Goal: Navigation & Orientation: Find specific page/section

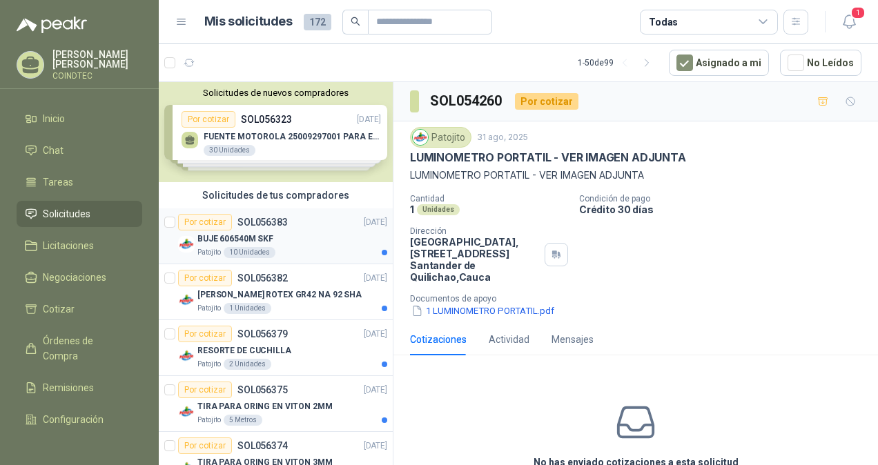
click at [315, 250] on div "Patojito 10 Unidades" at bounding box center [292, 252] width 190 height 11
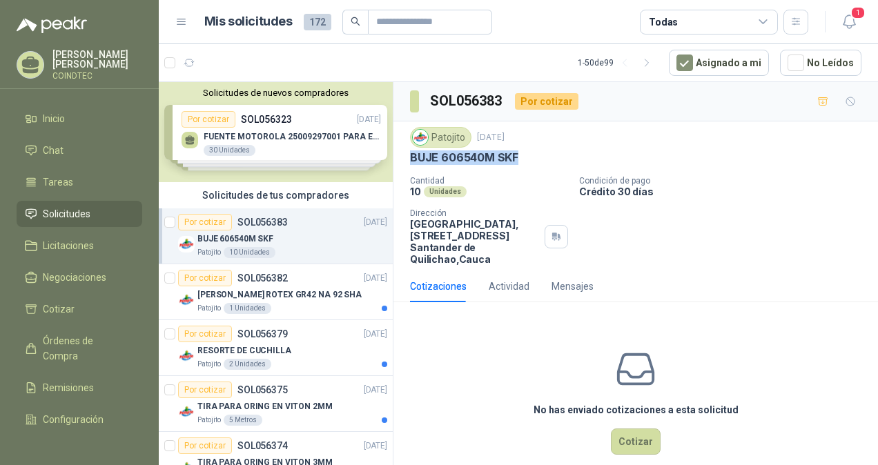
drag, startPoint x: 404, startPoint y: 158, endPoint x: 518, endPoint y: 159, distance: 113.9
click at [518, 159] on div "Patojito [DATE] BUJE 606540M SKF Cantidad 10 Unidades Condición de pago Crédito…" at bounding box center [635, 195] width 485 height 149
copy p "BUJE 606540M SKF"
click at [299, 289] on p "[PERSON_NAME] ROTEX GR42 NA 92 SHA" at bounding box center [279, 295] width 164 height 13
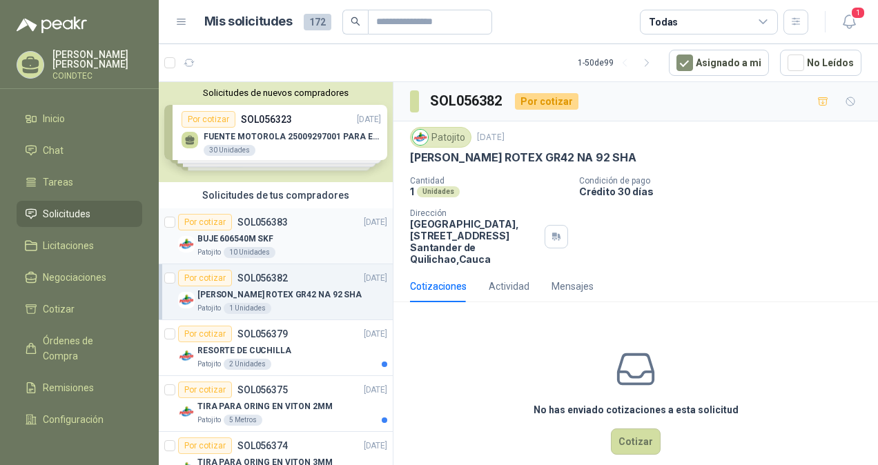
scroll to position [69, 0]
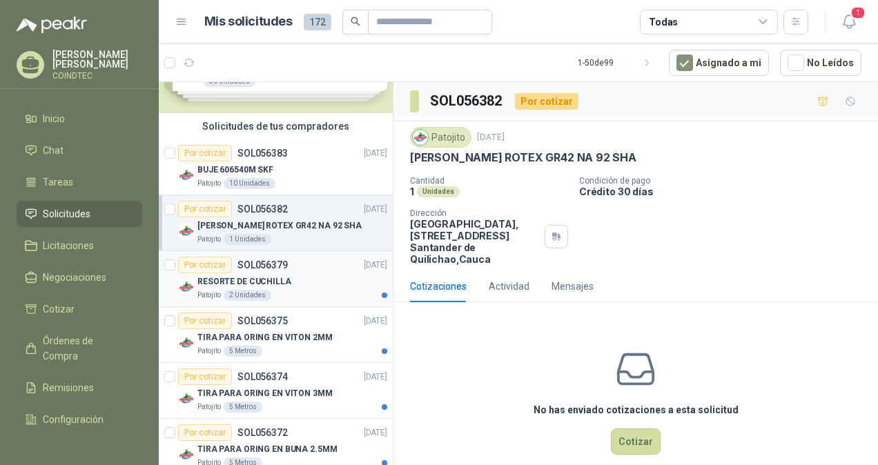
click at [322, 279] on div "RESORTE DE CUCHILLA" at bounding box center [292, 281] width 190 height 17
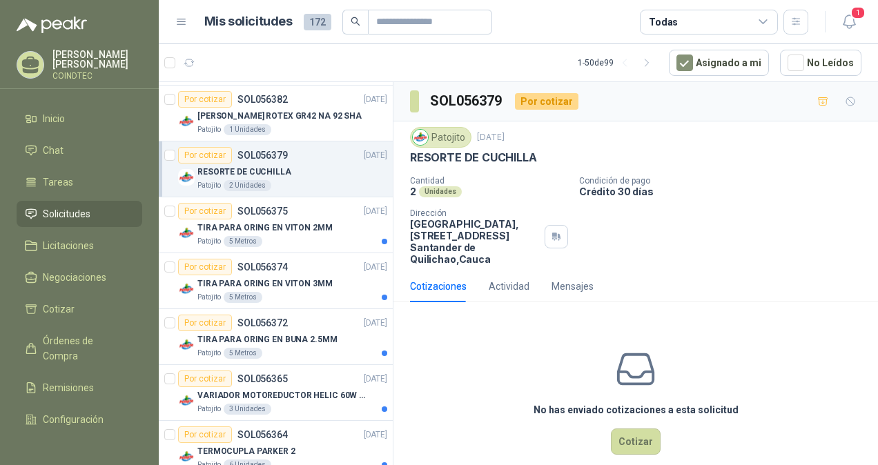
scroll to position [207, 0]
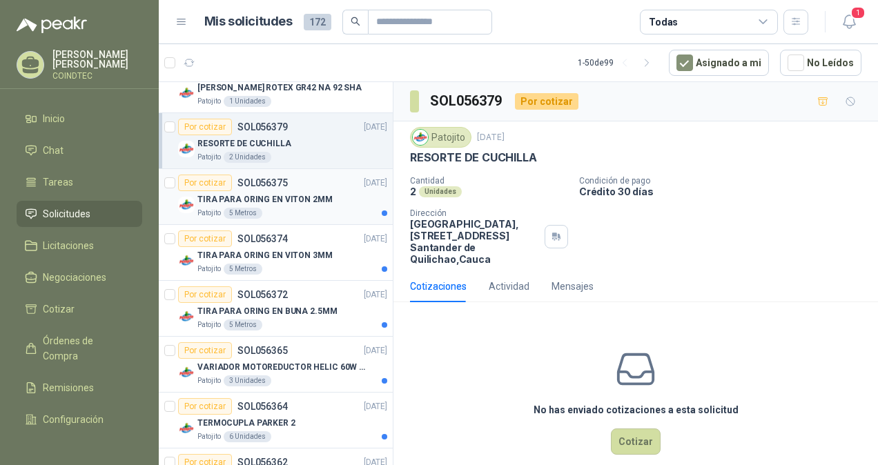
click at [319, 193] on p "TIRA PARA ORING EN VITON 2MM" at bounding box center [264, 199] width 135 height 13
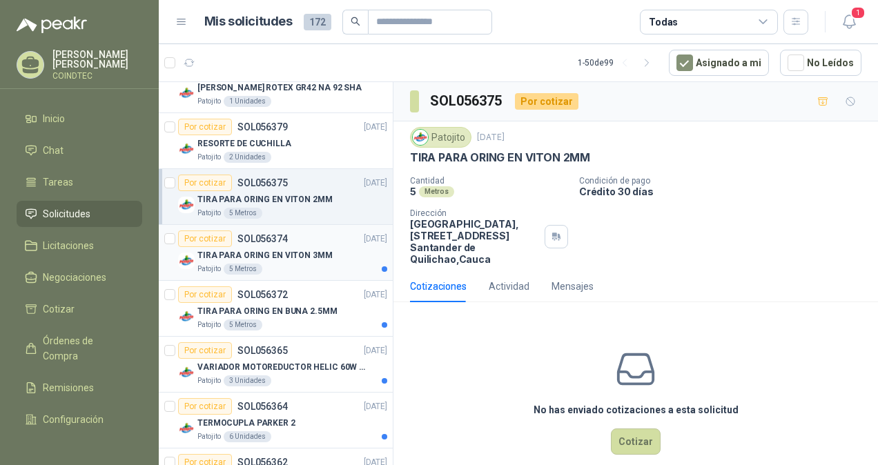
click at [323, 247] on div "TIRA PARA ORING EN VITON 3MM" at bounding box center [292, 255] width 190 height 17
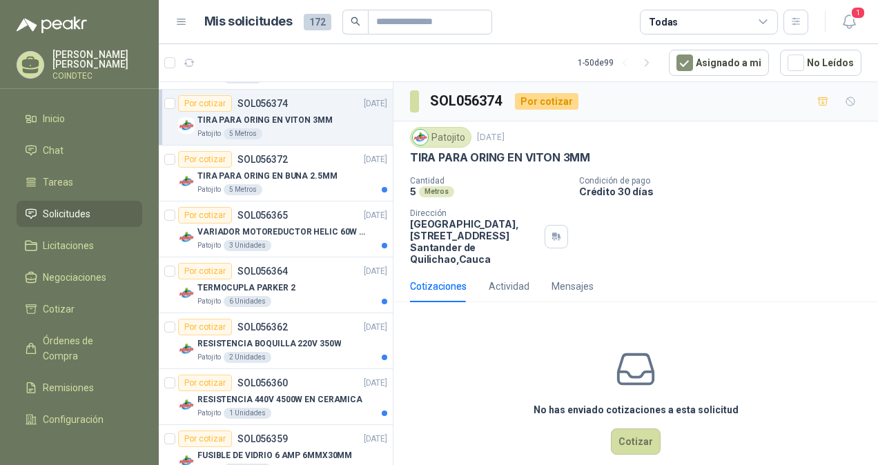
scroll to position [345, 0]
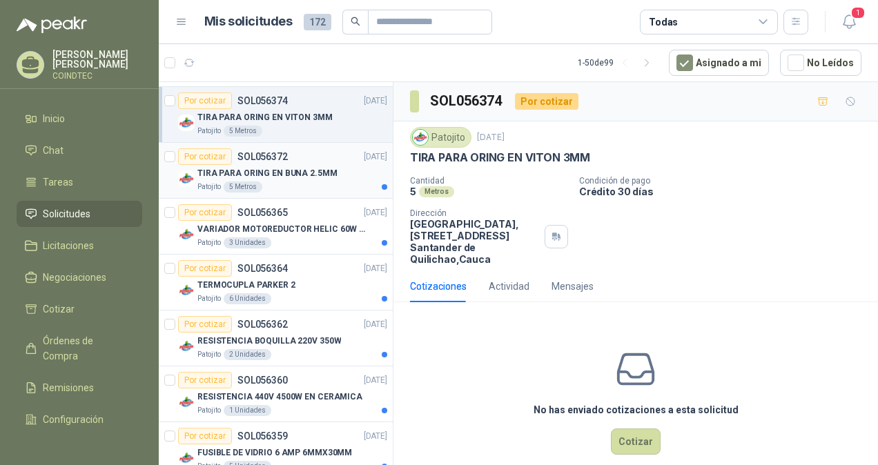
click at [326, 182] on div "Patojito 5 Metros" at bounding box center [292, 187] width 190 height 11
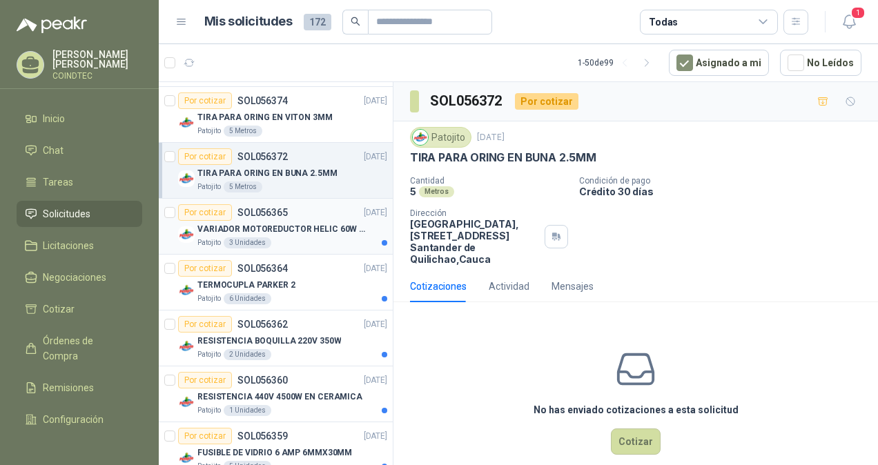
click at [313, 224] on p "VARIADOR MOTOREDUCTOR HELIC 60W 110V" at bounding box center [283, 229] width 172 height 13
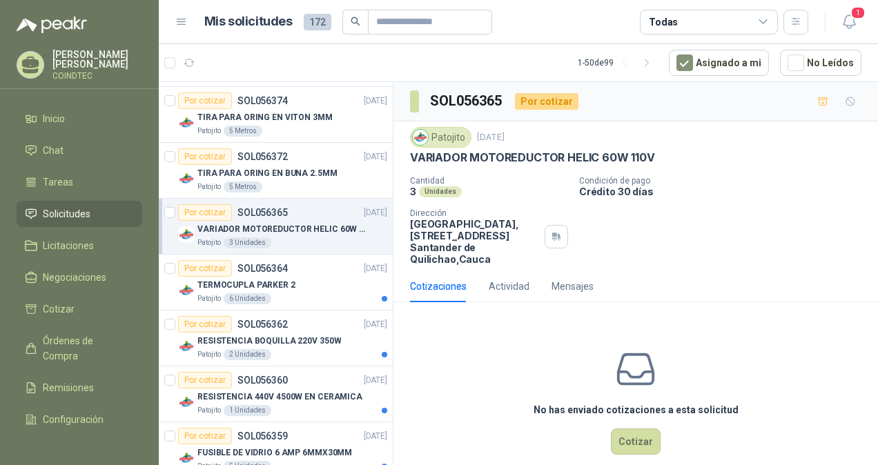
click at [485, 280] on div "Cotizaciones Actividad Mensajes" at bounding box center [502, 287] width 184 height 32
click at [490, 283] on div "Actividad" at bounding box center [509, 286] width 41 height 15
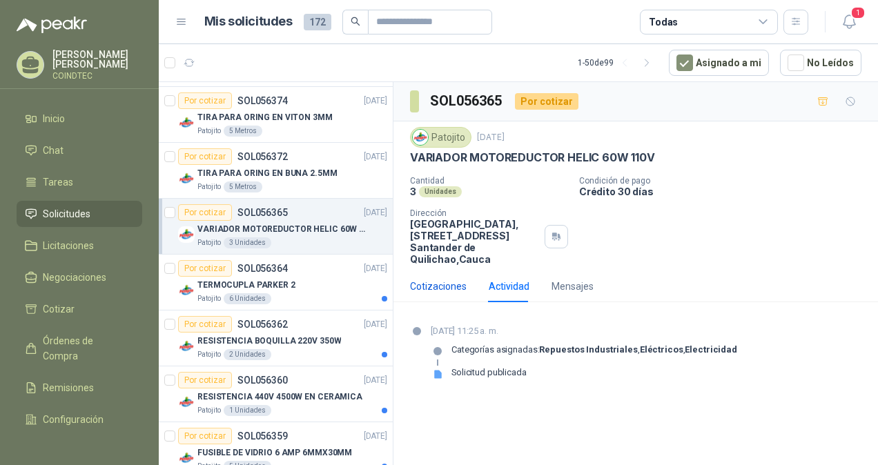
click at [438, 284] on div "Cotizaciones" at bounding box center [438, 286] width 57 height 15
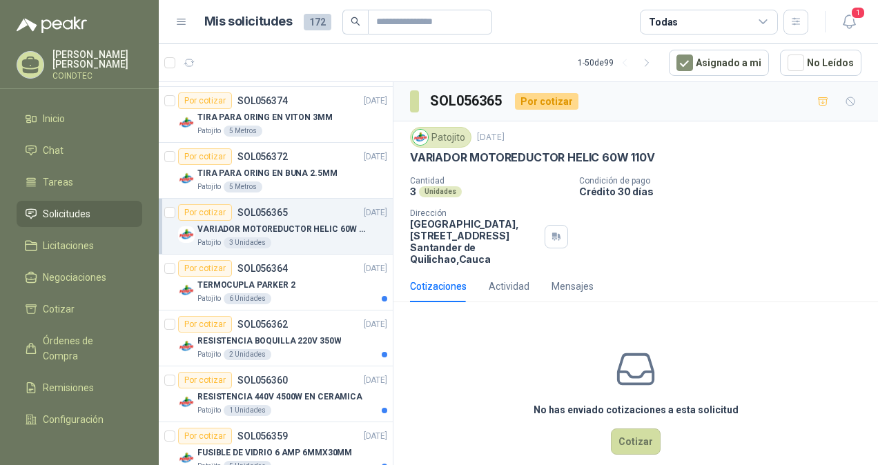
click at [548, 284] on div "Cotizaciones Actividad Mensajes" at bounding box center [502, 287] width 184 height 32
click at [567, 284] on div "Mensajes" at bounding box center [573, 286] width 42 height 15
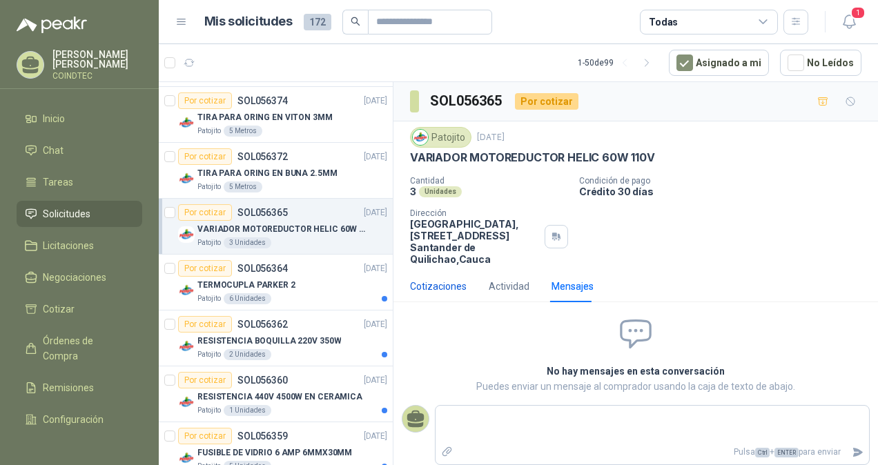
click at [445, 280] on div "Cotizaciones" at bounding box center [438, 286] width 57 height 15
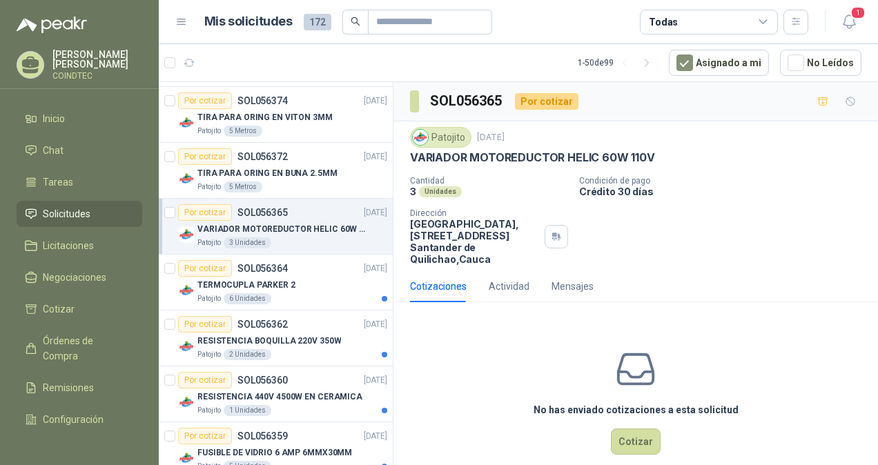
click at [453, 148] on div "Patojito [DATE] VARIADOR MOTOREDUCTOR HELIC 60W 110V" at bounding box center [635, 146] width 451 height 38
click at [315, 284] on div "TERMOCUPLA PARKER 2" at bounding box center [292, 285] width 190 height 17
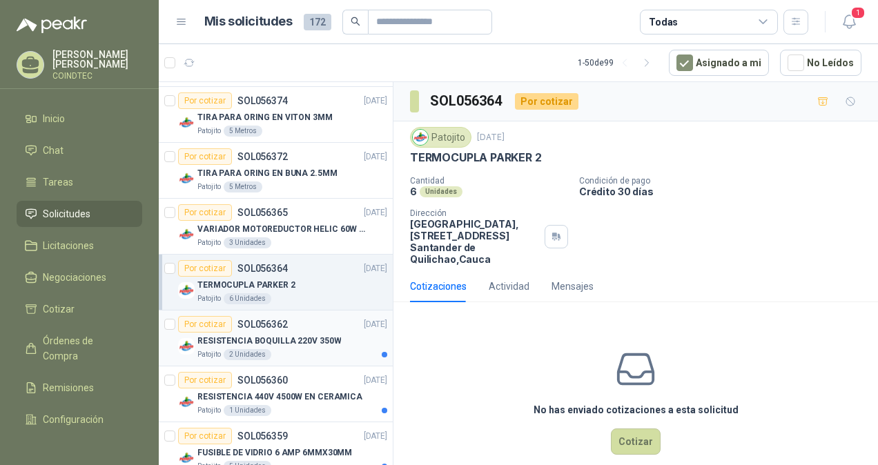
click at [294, 337] on p "RESISTENCIA BOQUILLA 220V 350W" at bounding box center [269, 341] width 144 height 13
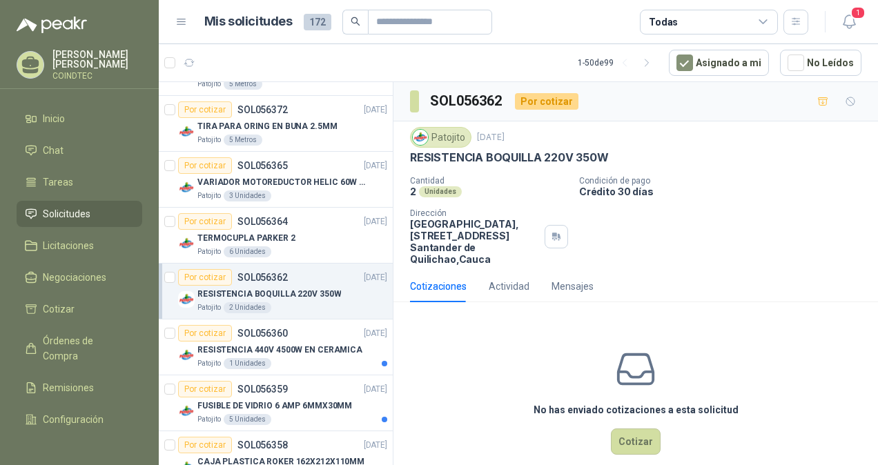
scroll to position [414, 0]
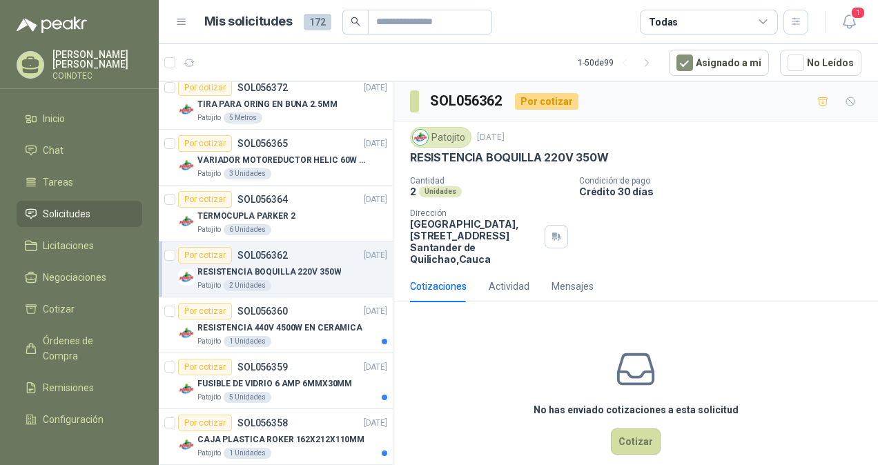
click at [294, 337] on div "Patojito 1 Unidades" at bounding box center [292, 341] width 190 height 11
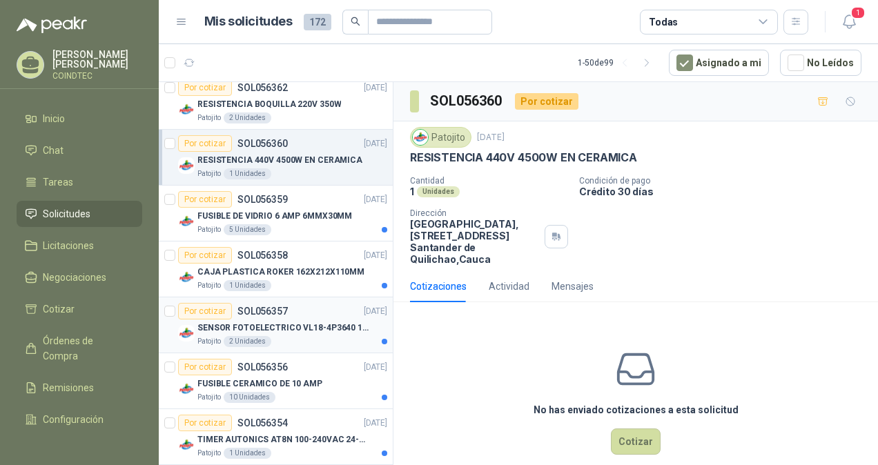
scroll to position [621, 0]
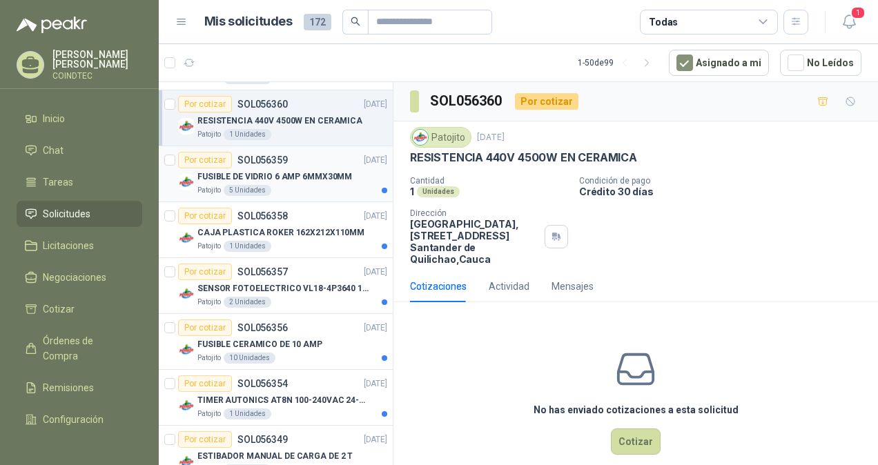
click at [312, 190] on div "Patojito 5 Unidades" at bounding box center [292, 190] width 190 height 11
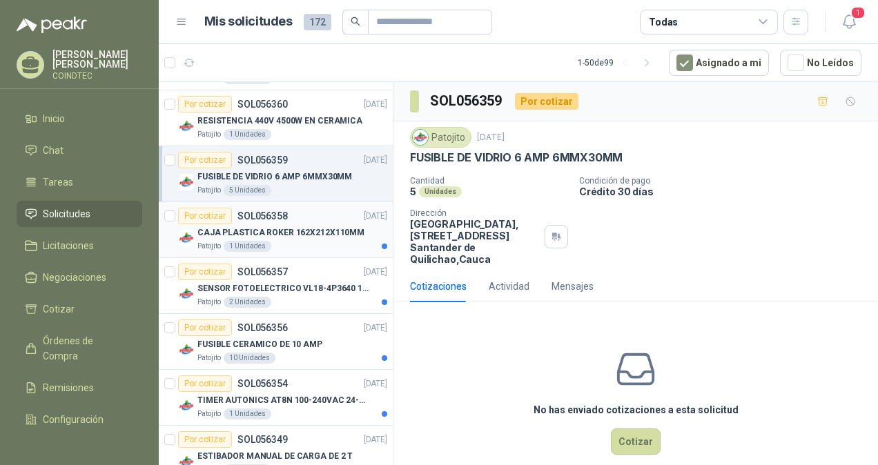
click at [306, 226] on p "CAJA PLASTICA ROKER 162X212X110MM" at bounding box center [280, 232] width 167 height 13
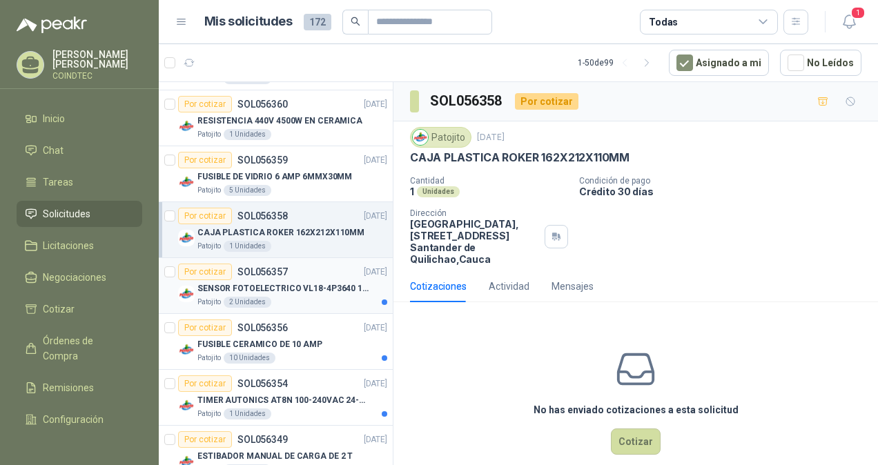
click at [304, 290] on p "SENSOR FOTOELECTRICO VL18-4P3640 10-30" at bounding box center [283, 288] width 172 height 13
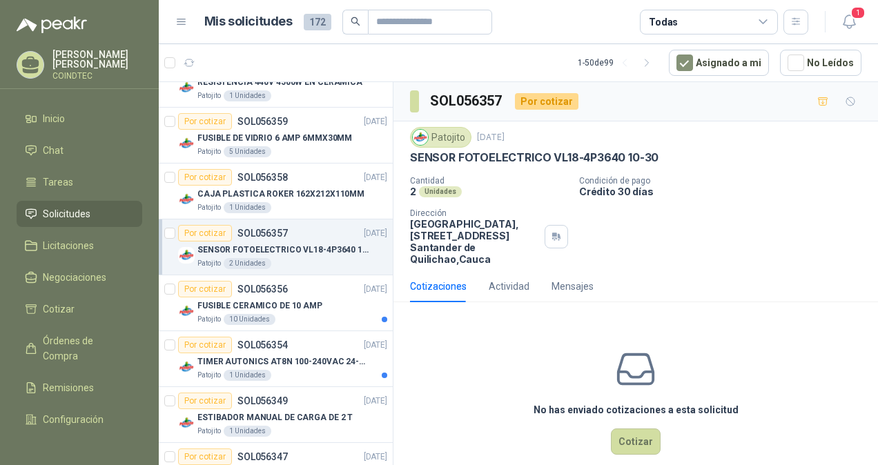
scroll to position [690, 0]
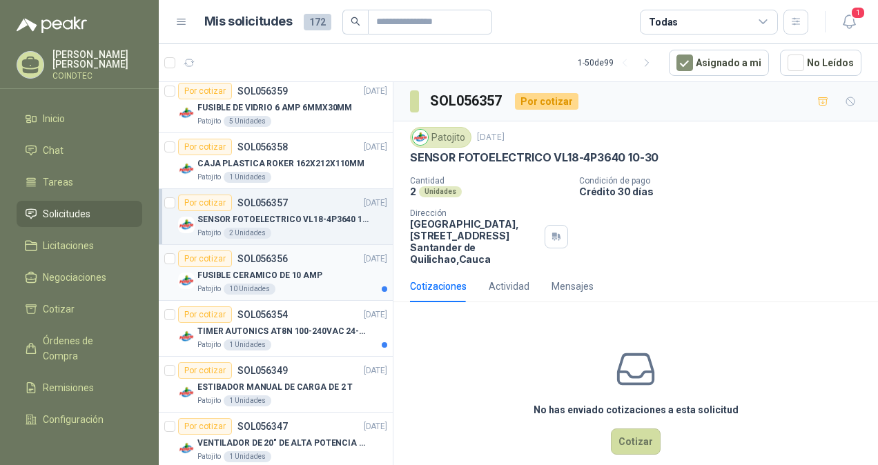
click at [306, 284] on div "Patojito 10 Unidades" at bounding box center [292, 289] width 190 height 11
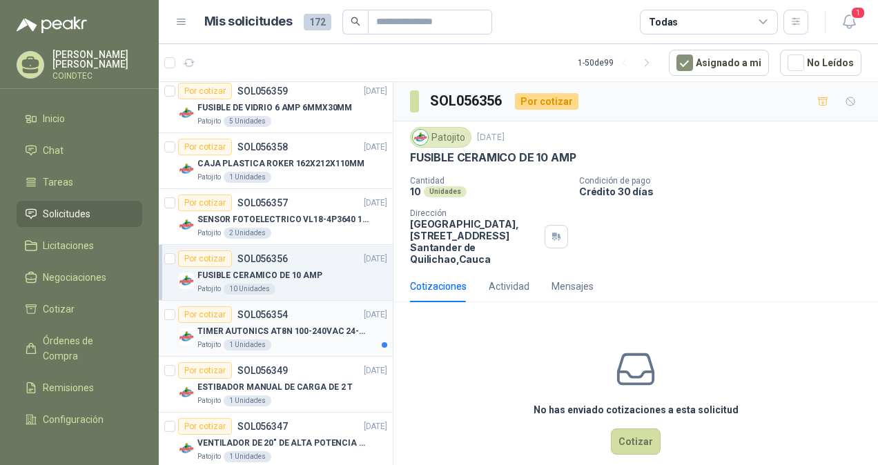
click at [318, 323] on div "TIMER AUTONICS AT8N 100-240VAC 24-240VD" at bounding box center [292, 331] width 190 height 17
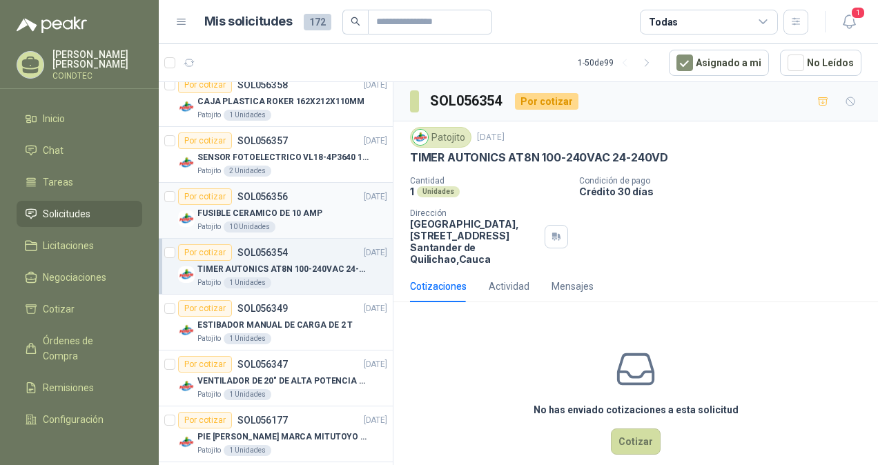
scroll to position [759, 0]
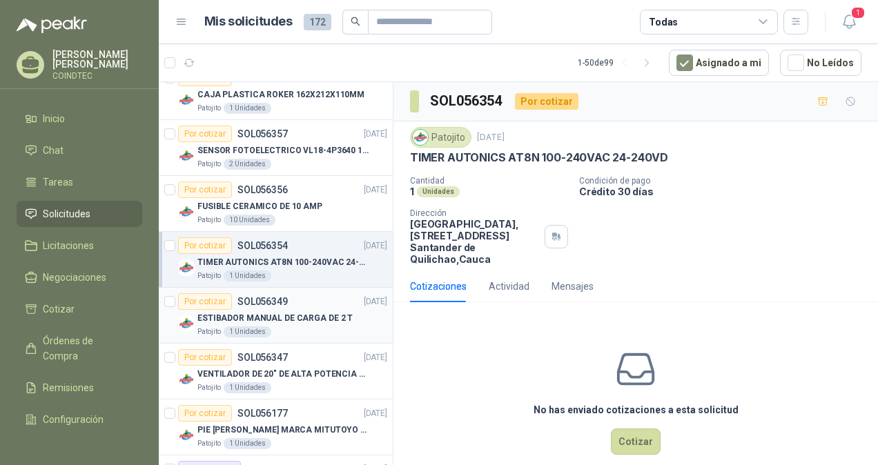
click at [323, 312] on p "ESTIBADOR MANUAL DE CARGA DE 2 T" at bounding box center [274, 318] width 155 height 13
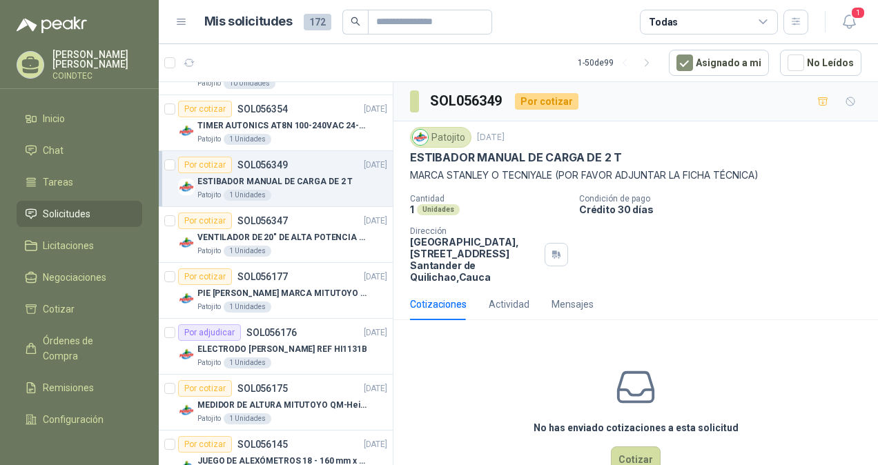
scroll to position [897, 0]
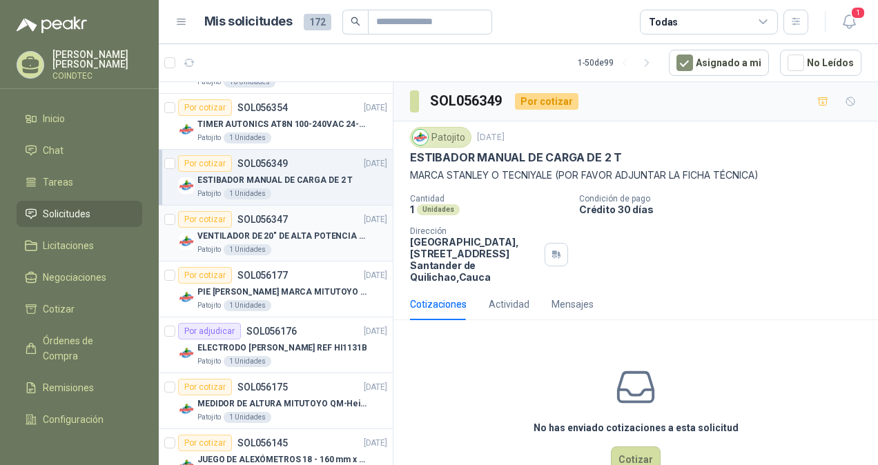
click at [314, 250] on div "Patojito 1 Unidades" at bounding box center [292, 249] width 190 height 11
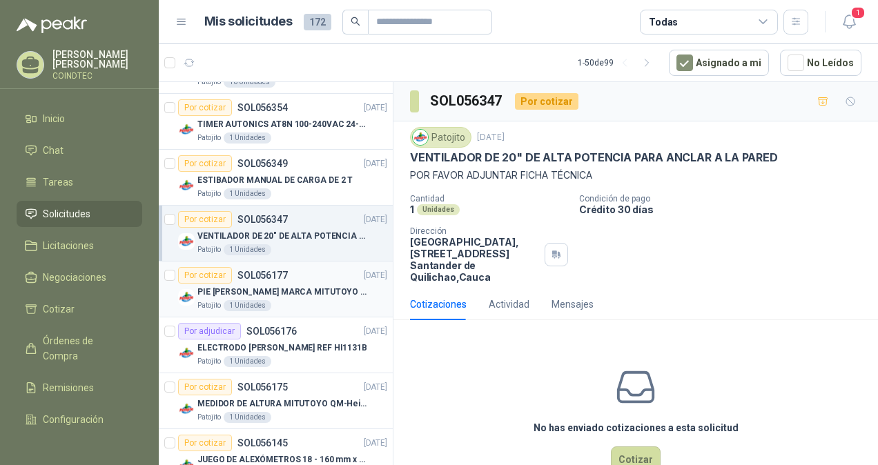
click at [318, 286] on p "PIE [PERSON_NAME] MARCA MITUTOYO REF [PHONE_NUMBER]" at bounding box center [283, 292] width 172 height 13
